Goal: Information Seeking & Learning: Learn about a topic

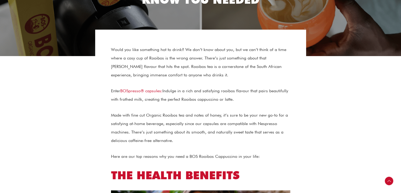
scroll to position [114, 0]
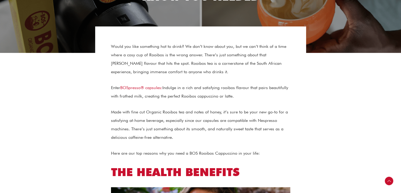
drag, startPoint x: 205, startPoint y: 57, endPoint x: 285, endPoint y: 45, distance: 80.3
click at [285, 45] on p "Would you like something hot to drink? We don’t know about you, but we can’t th…" at bounding box center [200, 59] width 179 height 34
drag, startPoint x: 325, startPoint y: 70, endPoint x: 357, endPoint y: 83, distance: 34.7
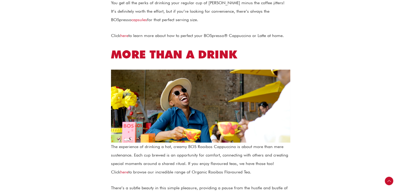
scroll to position [562, 0]
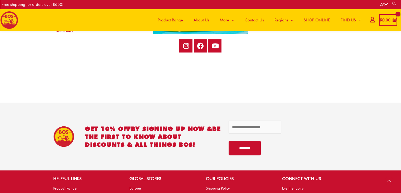
drag, startPoint x: 0, startPoint y: 0, endPoint x: 211, endPoint y: 83, distance: 226.8
